Goal: Information Seeking & Learning: Learn about a topic

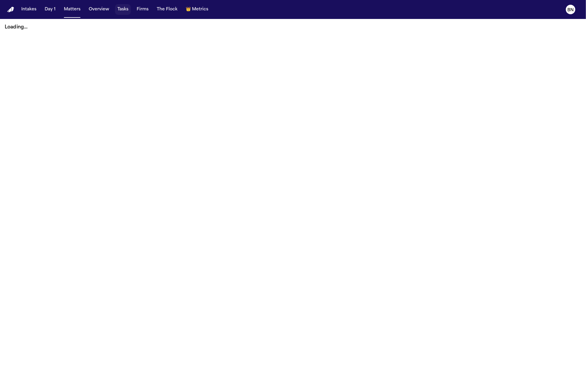
click at [122, 9] on button "Tasks" at bounding box center [123, 9] width 16 height 11
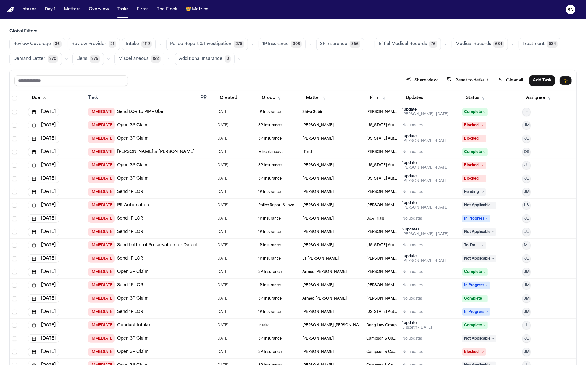
click at [249, 46] on button "button" at bounding box center [252, 44] width 7 height 7
click at [222, 67] on span "269" at bounding box center [227, 70] width 11 height 7
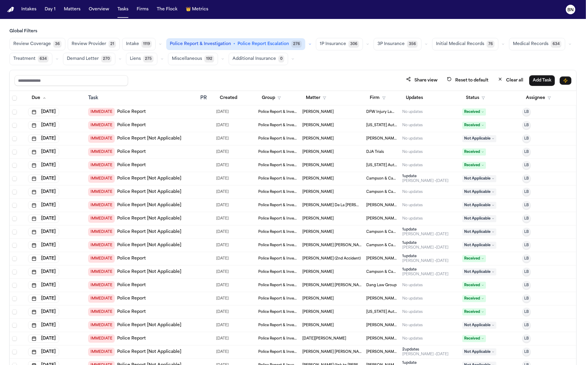
click at [159, 43] on icon "button" at bounding box center [161, 44] width 4 height 4
click at [155, 56] on span "Retainer Agreement" at bounding box center [147, 61] width 42 height 12
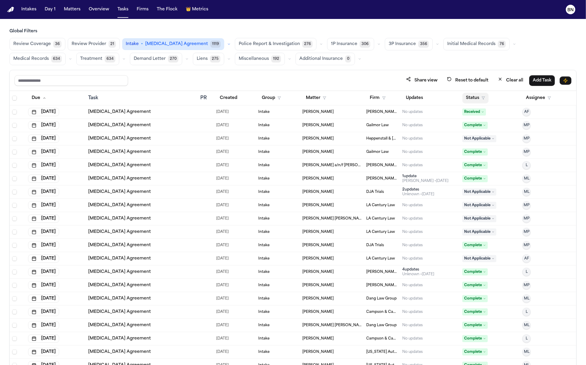
click at [463, 95] on button "Status" at bounding box center [476, 98] width 26 height 11
click at [467, 131] on button "Active" at bounding box center [470, 134] width 17 height 8
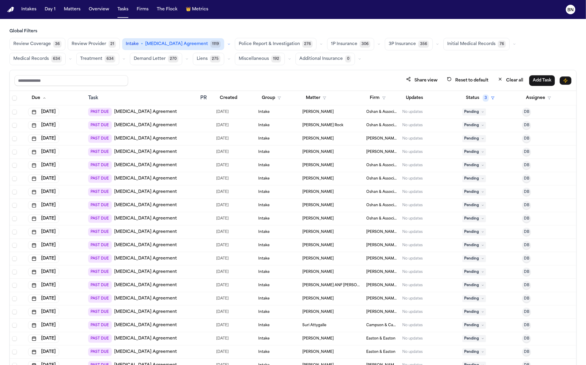
click at [59, 50] on div "Review Coverage 36 Review Provider 21 Intake • Retainer Agreement 1119 Police R…" at bounding box center [292, 51] width 567 height 27
click at [58, 44] on span "36" at bounding box center [57, 44] width 8 height 7
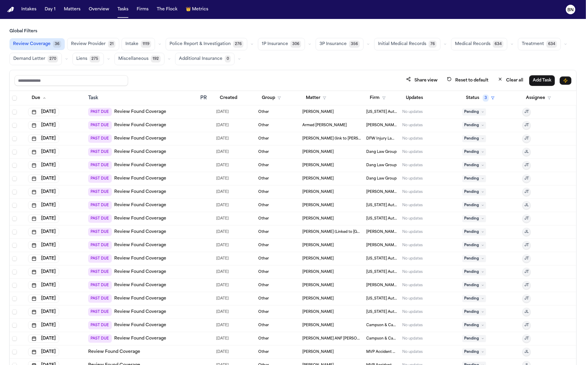
click at [307, 47] on div "1P Insurance 306" at bounding box center [285, 44] width 55 height 12
click at [308, 45] on icon "button" at bounding box center [310, 44] width 4 height 4
click at [287, 59] on button "Open Claim 22" at bounding box center [287, 59] width 59 height 12
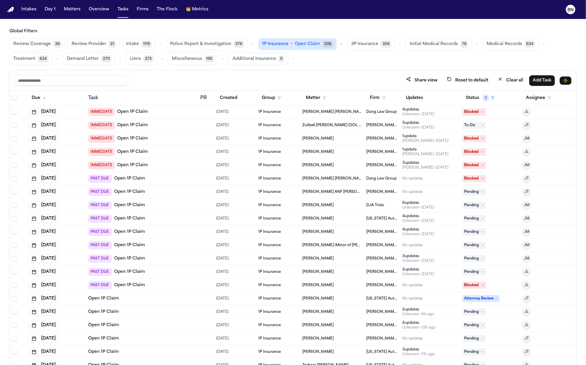
click at [283, 71] on div "Share view Reset to default Clear all Add Task" at bounding box center [293, 80] width 567 height 21
click at [316, 129] on td "Zulibell [PERSON_NAME] (DOL [DATE])" at bounding box center [332, 125] width 64 height 13
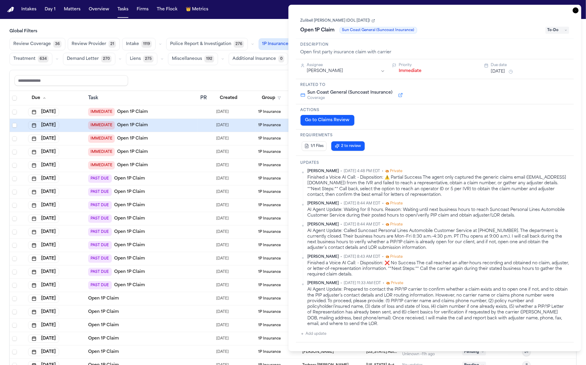
click at [255, 79] on div "Share view Reset to default Clear all Add Task" at bounding box center [293, 80] width 557 height 11
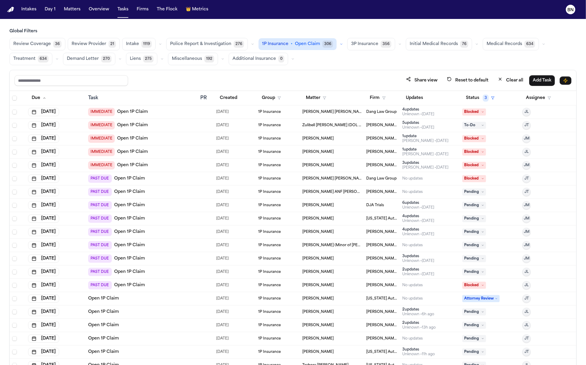
click at [58, 46] on span "36" at bounding box center [57, 44] width 8 height 7
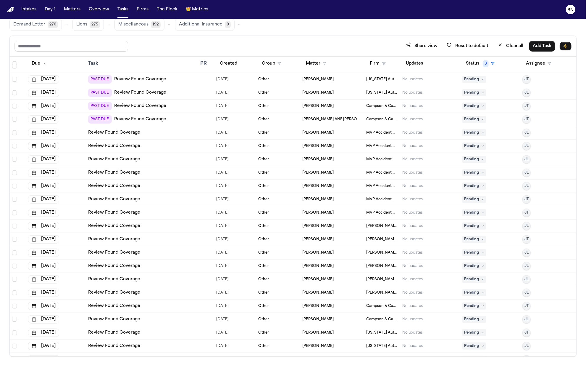
scroll to position [183, 0]
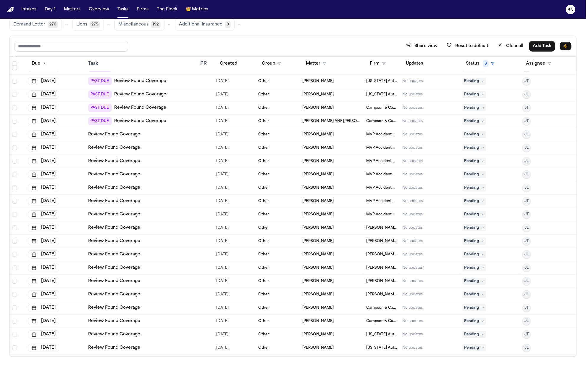
click at [198, 175] on td at bounding box center [206, 174] width 16 height 13
click at [186, 188] on div "Review Found Coverage" at bounding box center [141, 188] width 107 height 6
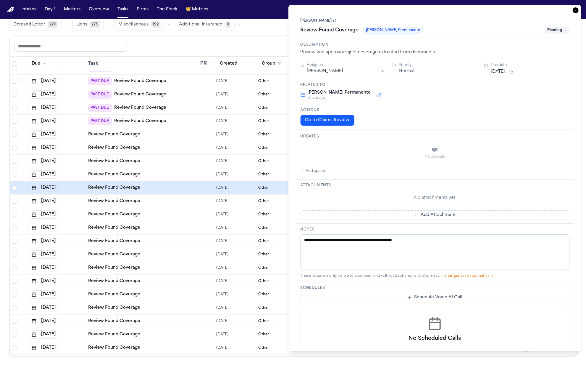
click at [185, 202] on div "Review Found Coverage" at bounding box center [141, 201] width 107 height 6
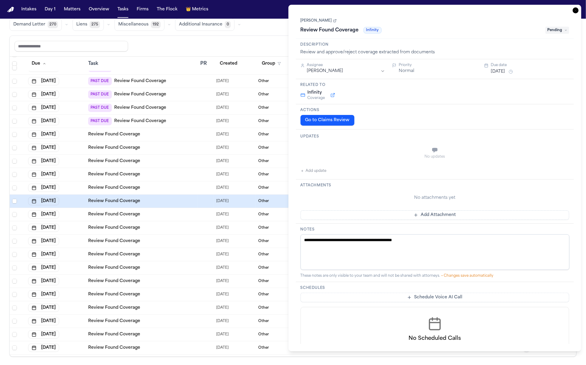
click at [183, 215] on div "Review Found Coverage" at bounding box center [141, 214] width 107 height 6
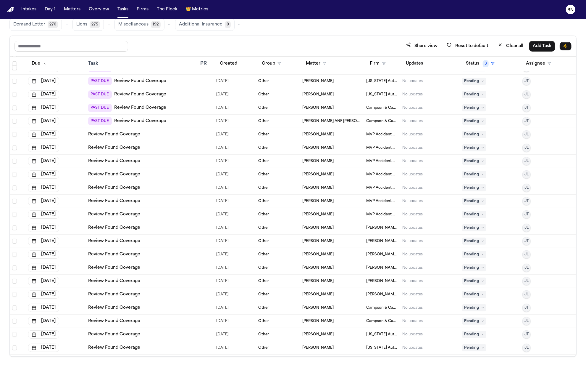
click at [199, 44] on div "Share view Reset to default Clear all Add Task" at bounding box center [293, 46] width 557 height 11
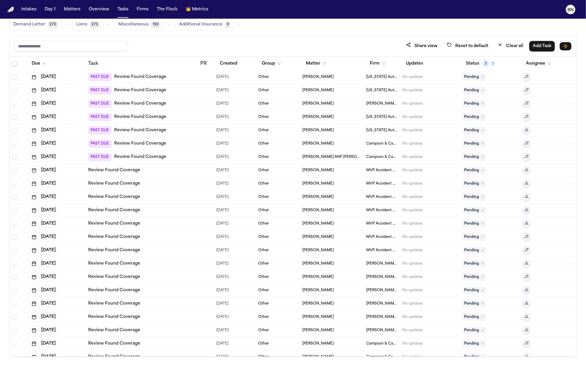
click at [194, 177] on td "Review Found Coverage" at bounding box center [142, 183] width 112 height 13
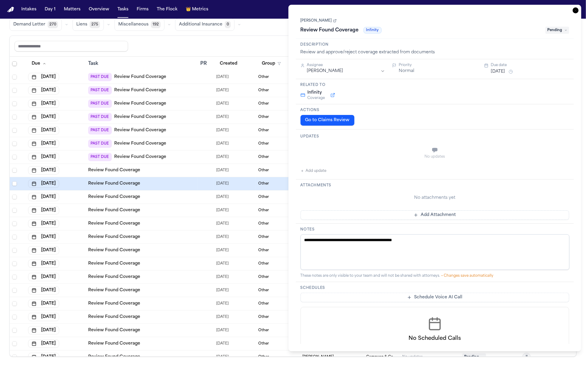
click at [193, 171] on div "Review Found Coverage" at bounding box center [141, 170] width 107 height 6
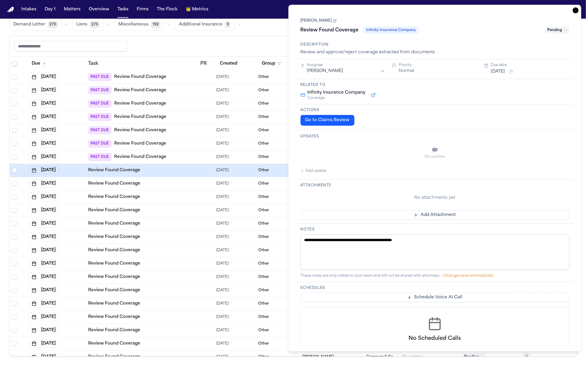
click at [192, 201] on td "Review Found Coverage" at bounding box center [142, 196] width 112 height 13
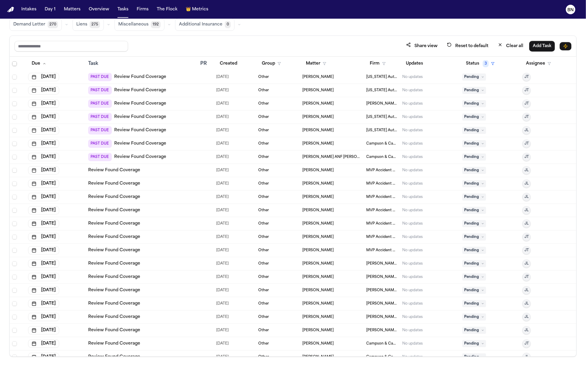
click at [218, 51] on div "Share view Reset to default Clear all Add Task" at bounding box center [293, 46] width 567 height 21
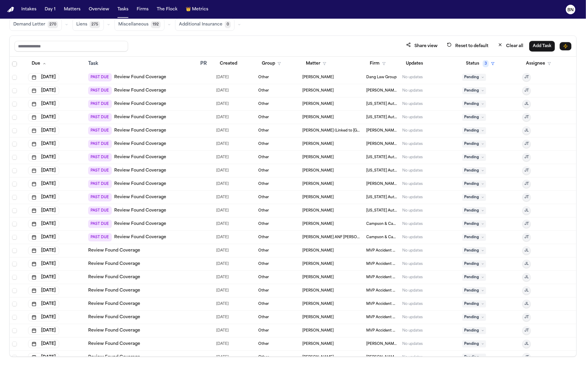
scroll to position [60, 0]
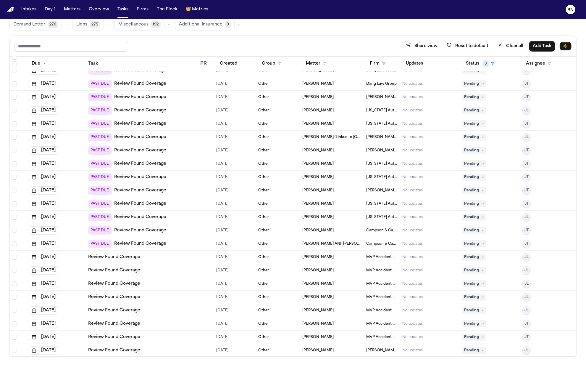
click at [253, 170] on td "09/22/2025" at bounding box center [235, 176] width 42 height 13
click at [247, 161] on div "09/22/2025" at bounding box center [234, 164] width 37 height 8
click at [249, 44] on div "Share view Reset to default Clear all Add Task" at bounding box center [293, 46] width 557 height 11
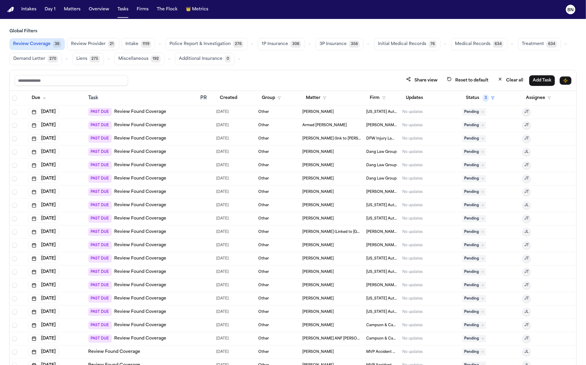
click at [141, 46] on span "1119" at bounding box center [146, 44] width 10 height 7
click at [158, 45] on icon "button" at bounding box center [160, 44] width 4 height 4
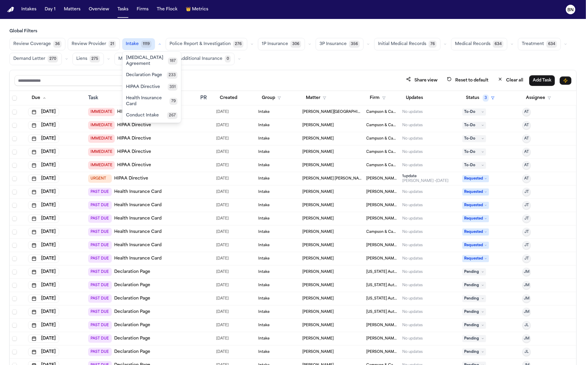
click at [156, 113] on button "Conduct Intake 267" at bounding box center [152, 115] width 59 height 12
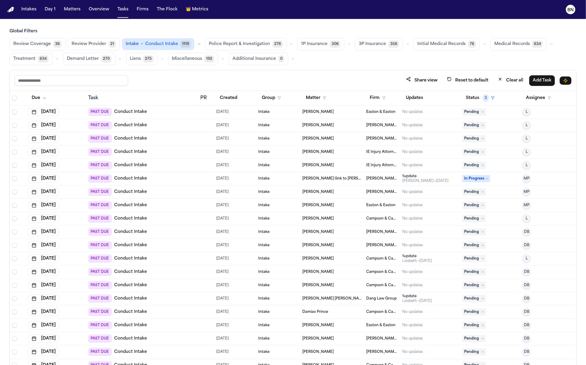
click at [201, 72] on div "Share view Reset to default Clear all Add Task" at bounding box center [293, 80] width 567 height 21
click at [288, 42] on button "button" at bounding box center [291, 44] width 7 height 7
click at [346, 46] on button "button" at bounding box center [349, 44] width 7 height 7
click at [312, 89] on span "LOR Acknowledgement" at bounding box center [322, 85] width 42 height 12
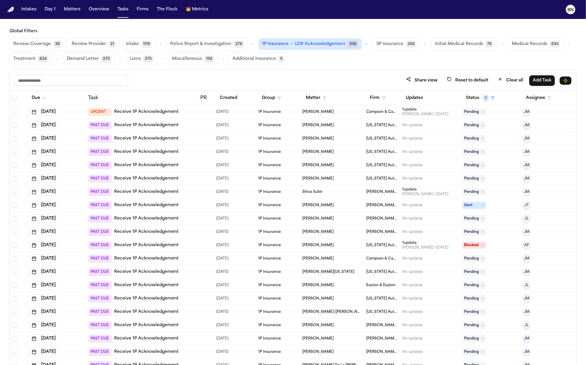
click at [422, 47] on button "button" at bounding box center [425, 44] width 7 height 7
click at [386, 88] on span "LOR Acknowledgement" at bounding box center [396, 85] width 41 height 12
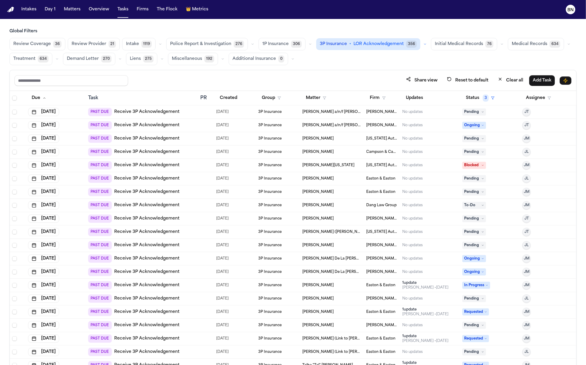
click at [368, 72] on div "Share view Reset to default Clear all Add Task" at bounding box center [293, 80] width 567 height 21
click at [467, 46] on button "button" at bounding box center [569, 44] width 7 height 7
click at [467, 59] on span "Medical Records" at bounding box center [530, 59] width 36 height 6
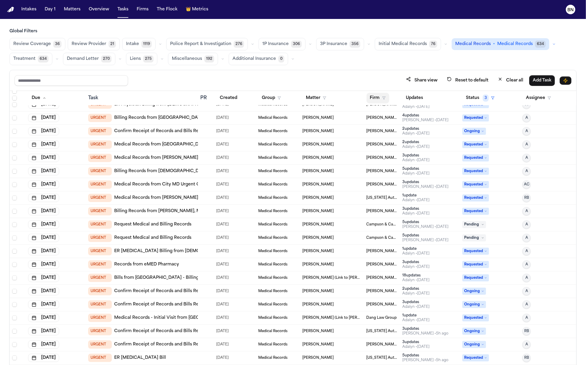
scroll to position [30, 0]
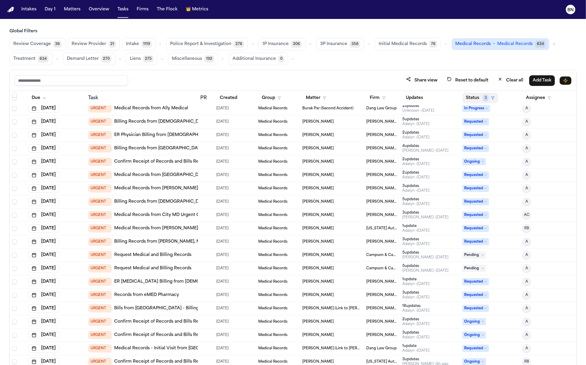
click at [467, 101] on button "Status 3" at bounding box center [481, 98] width 36 height 11
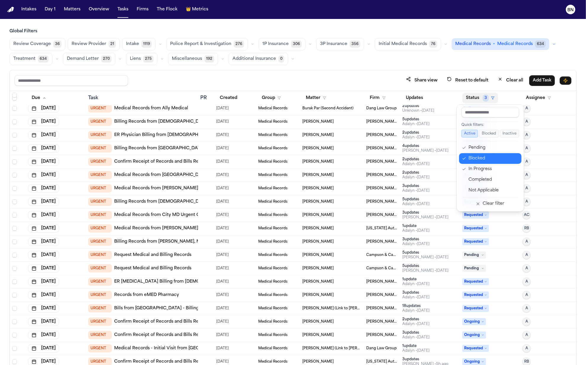
click at [467, 160] on div "Blocked" at bounding box center [493, 158] width 49 height 7
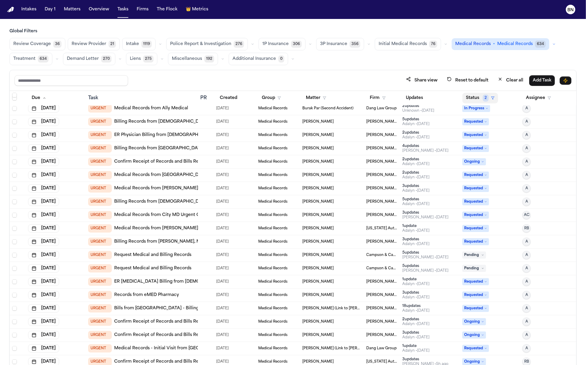
click at [467, 99] on button "Status 2" at bounding box center [481, 98] width 36 height 11
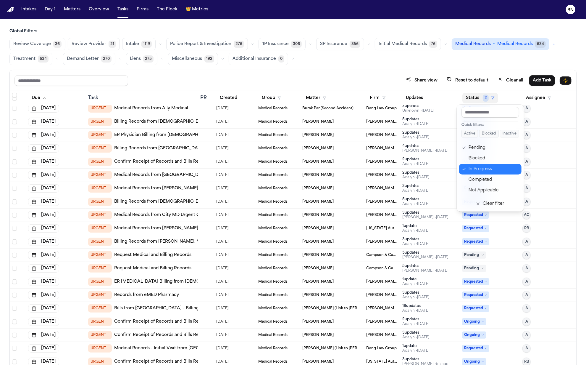
click at [467, 168] on div "In Progress" at bounding box center [493, 168] width 49 height 7
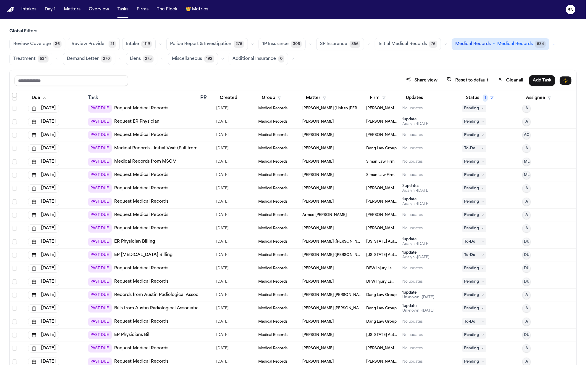
click at [12, 93] on span "Select row" at bounding box center [14, 95] width 5 height 5
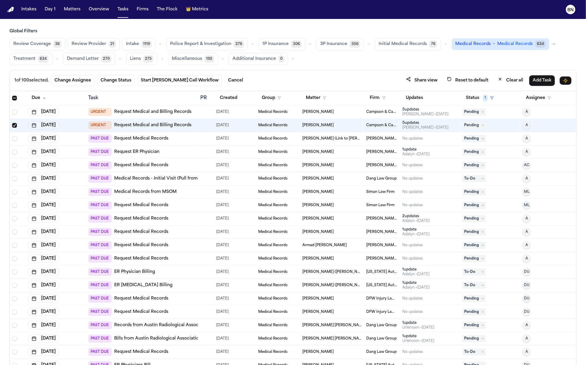
click at [16, 97] on span "Select all" at bounding box center [14, 98] width 5 height 5
click at [14, 98] on span "Select all" at bounding box center [14, 98] width 5 height 5
click at [15, 98] on span "Select all" at bounding box center [14, 98] width 5 height 5
click at [82, 42] on span "Review Provider" at bounding box center [89, 44] width 35 height 6
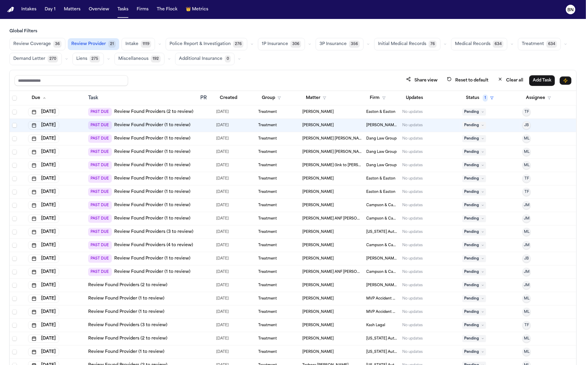
click at [223, 102] on th "Created" at bounding box center [235, 98] width 42 height 15
click at [223, 99] on button "Created" at bounding box center [228, 98] width 25 height 11
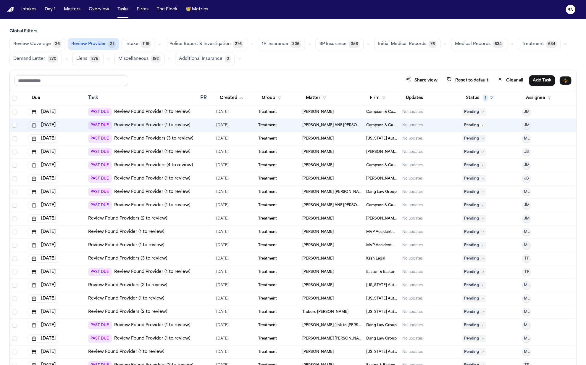
click at [48, 37] on div "Global Filters Review Coverage 36 Review Provider 21 Intake 1119 Police Report …" at bounding box center [292, 46] width 567 height 37
click at [48, 38] on button "Review Coverage 36" at bounding box center [37, 44] width 56 height 12
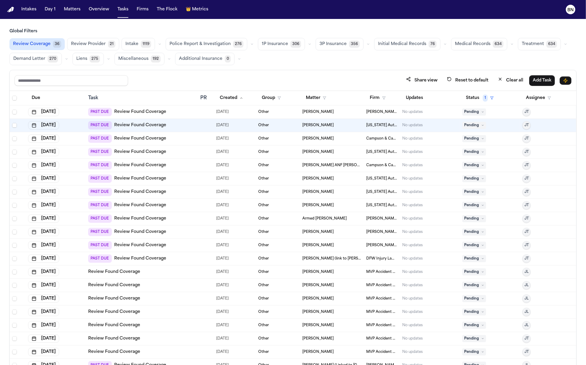
click at [300, 112] on td "[PERSON_NAME]" at bounding box center [332, 111] width 64 height 13
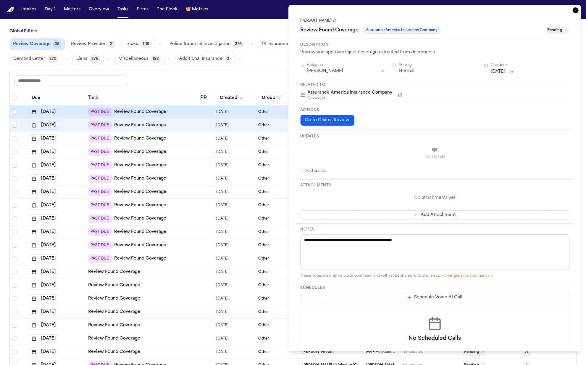
click at [323, 21] on link "[PERSON_NAME]" at bounding box center [319, 20] width 36 height 5
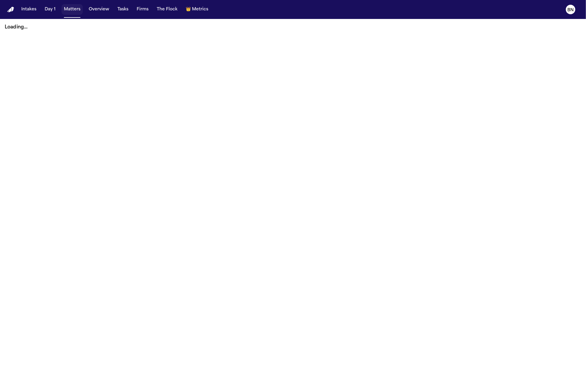
click at [72, 13] on button "Matters" at bounding box center [72, 9] width 21 height 11
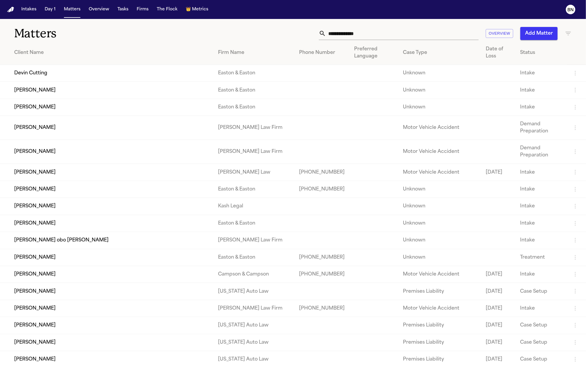
click at [342, 33] on input "text" at bounding box center [402, 33] width 153 height 13
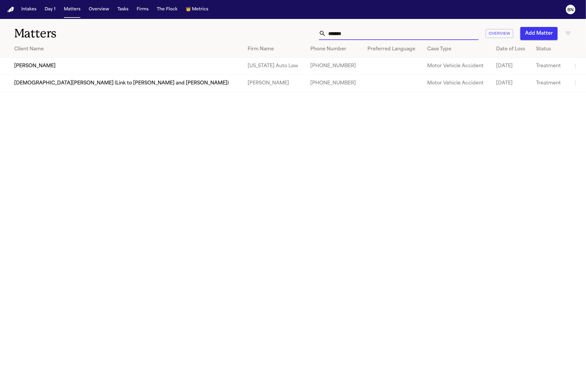
click at [378, 30] on input "*******" at bounding box center [402, 33] width 153 height 13
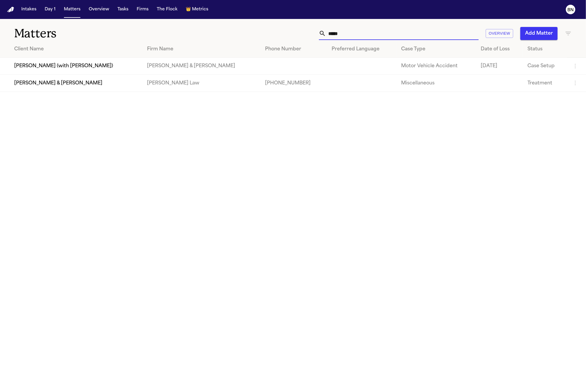
type input "*****"
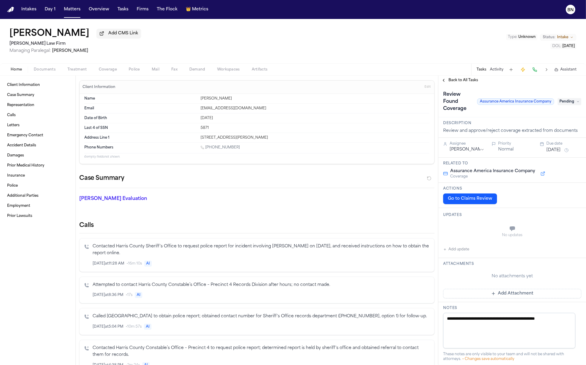
click at [112, 75] on div "Home Documents Treatment Coverage Police Mail Fax Demand Workspaces Artifacts T…" at bounding box center [293, 69] width 586 height 12
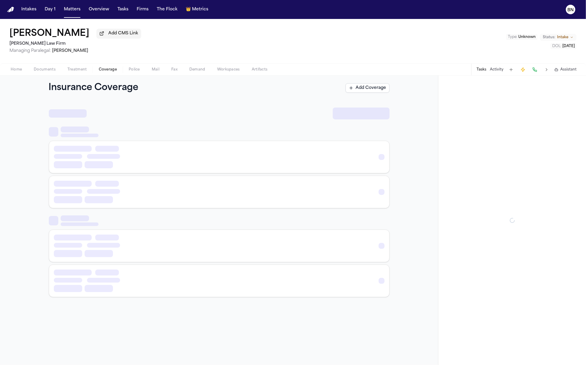
click at [111, 71] on span "Coverage" at bounding box center [108, 69] width 18 height 5
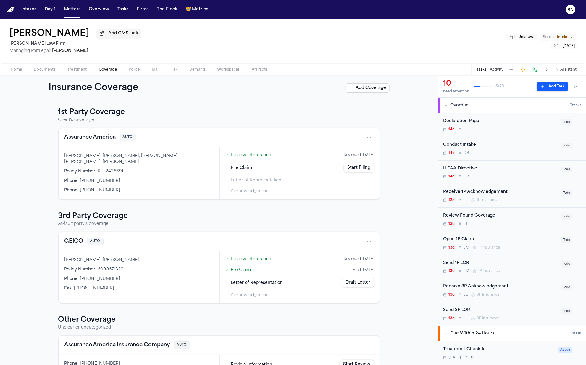
click at [138, 72] on span "Police" at bounding box center [134, 69] width 11 height 5
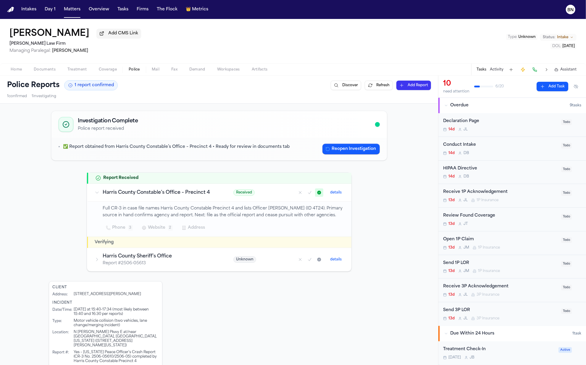
click at [38, 71] on span "Documents" at bounding box center [45, 69] width 22 height 5
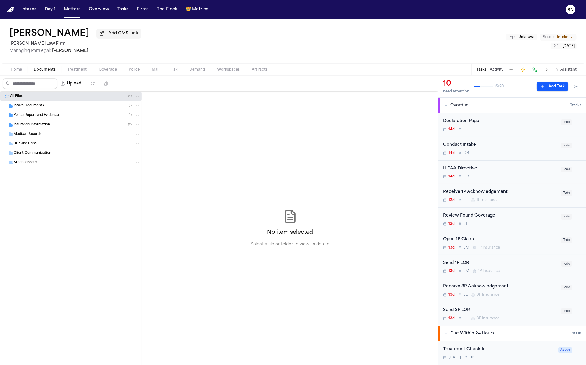
click at [51, 115] on span "Police Report and Evidence" at bounding box center [36, 115] width 45 height 5
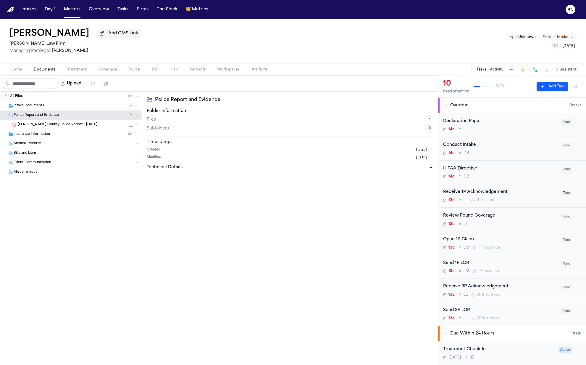
click at [59, 127] on span "C. Sommers - Harris County Police Report - 6.29.25" at bounding box center [58, 124] width 80 height 5
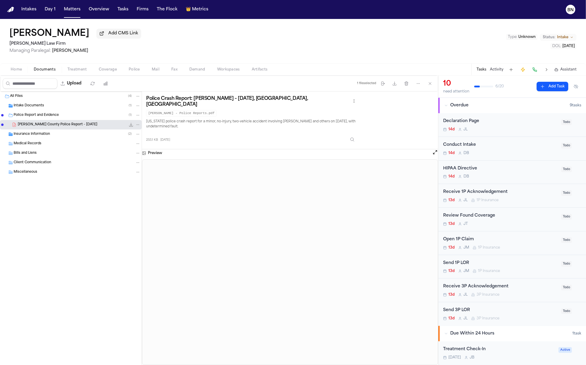
click at [84, 135] on div "Insurance Information ( 2 )" at bounding box center [77, 133] width 127 height 5
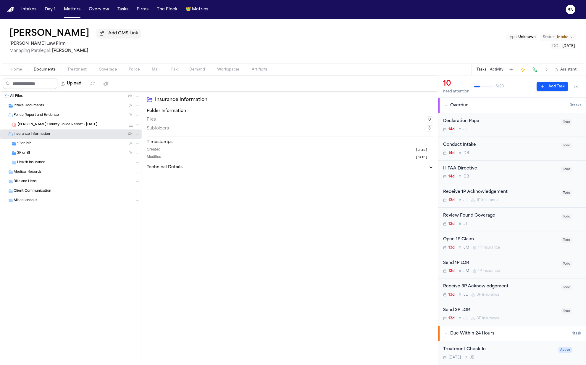
click at [86, 144] on div "1P or PIP ( 1 )" at bounding box center [78, 143] width 123 height 5
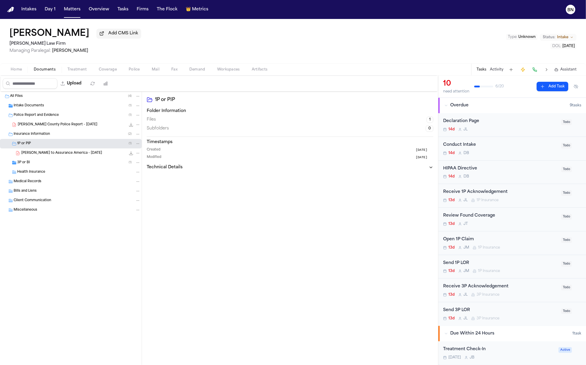
click at [88, 153] on span "C. Sommers - LOR to Assurance America - 9.17.25" at bounding box center [61, 153] width 81 height 5
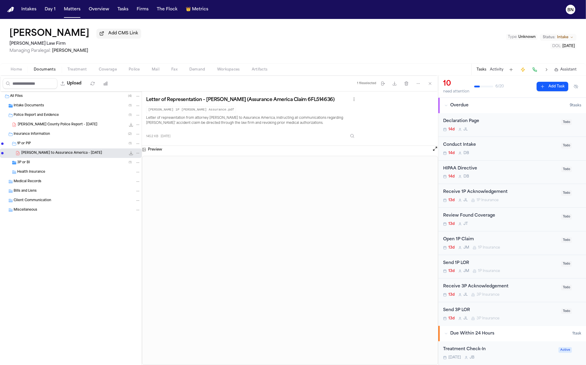
click at [86, 129] on div "C. Sommers - Harris County Police Report - 6.29.25 255.1 KB • PDF" at bounding box center [71, 124] width 142 height 9
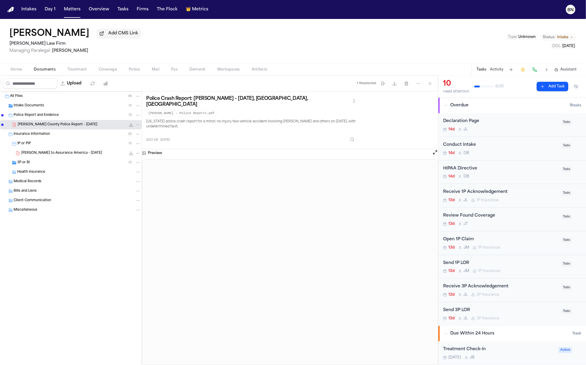
click at [25, 71] on button "Home" at bounding box center [16, 69] width 23 height 7
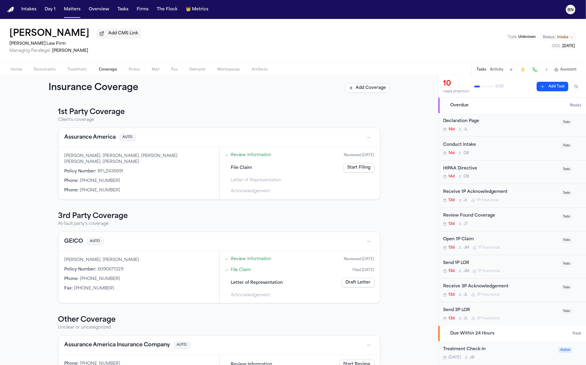
click at [111, 71] on span "Coverage" at bounding box center [108, 69] width 18 height 5
click at [112, 171] on span "RFL2436691" at bounding box center [110, 171] width 25 height 4
click at [117, 158] on div "Christopher Jones, Simone Sommers, Simone James Jones, Cimone Sommers" at bounding box center [139, 159] width 149 height 12
click at [168, 132] on div "Assurance America AUTO" at bounding box center [219, 137] width 321 height 19
click at [98, 141] on button "Assurance America" at bounding box center [90, 137] width 51 height 8
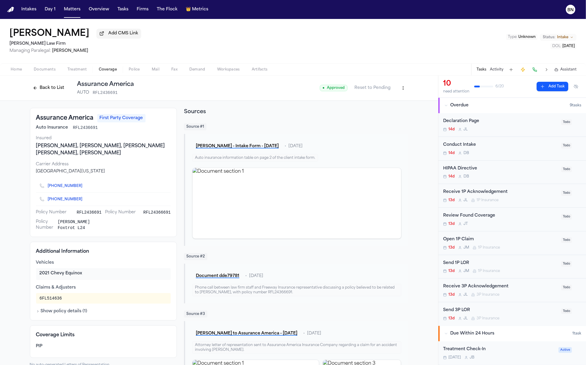
click at [45, 92] on button "Back to List" at bounding box center [49, 87] width 38 height 9
